Goal: Task Accomplishment & Management: Manage account settings

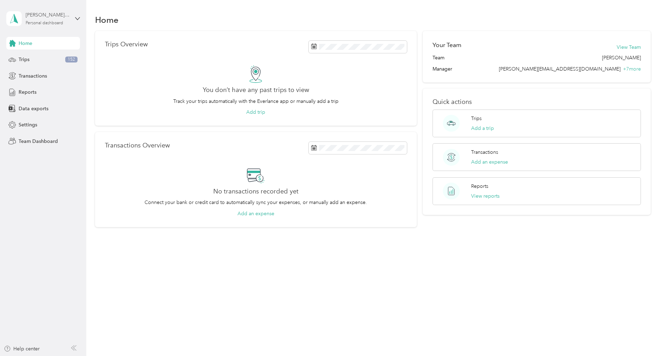
click at [52, 22] on div "Personal dashboard" at bounding box center [45, 23] width 38 height 4
click at [32, 86] on div "Log out" at bounding box center [26, 89] width 27 height 7
